Goal: Navigation & Orientation: Find specific page/section

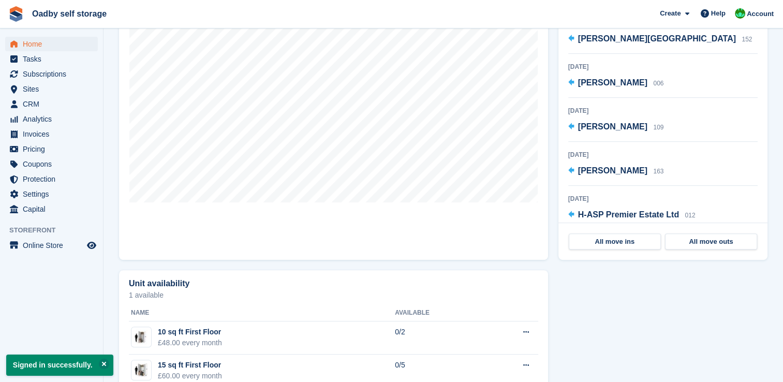
scroll to position [310, 0]
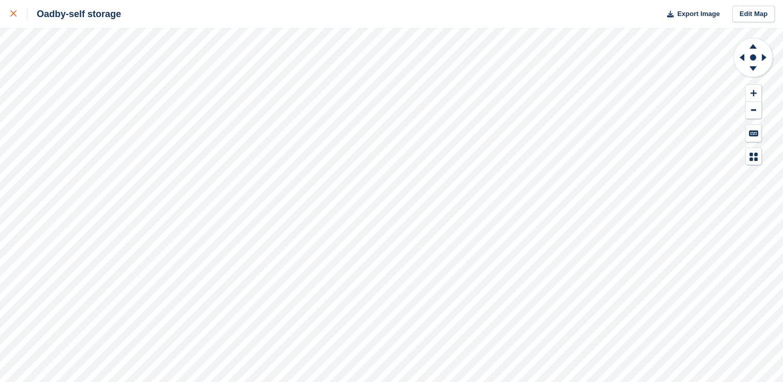
click at [12, 16] on icon at bounding box center [13, 13] width 6 height 6
